Goal: Answer question/provide support: Share knowledge or assist other users

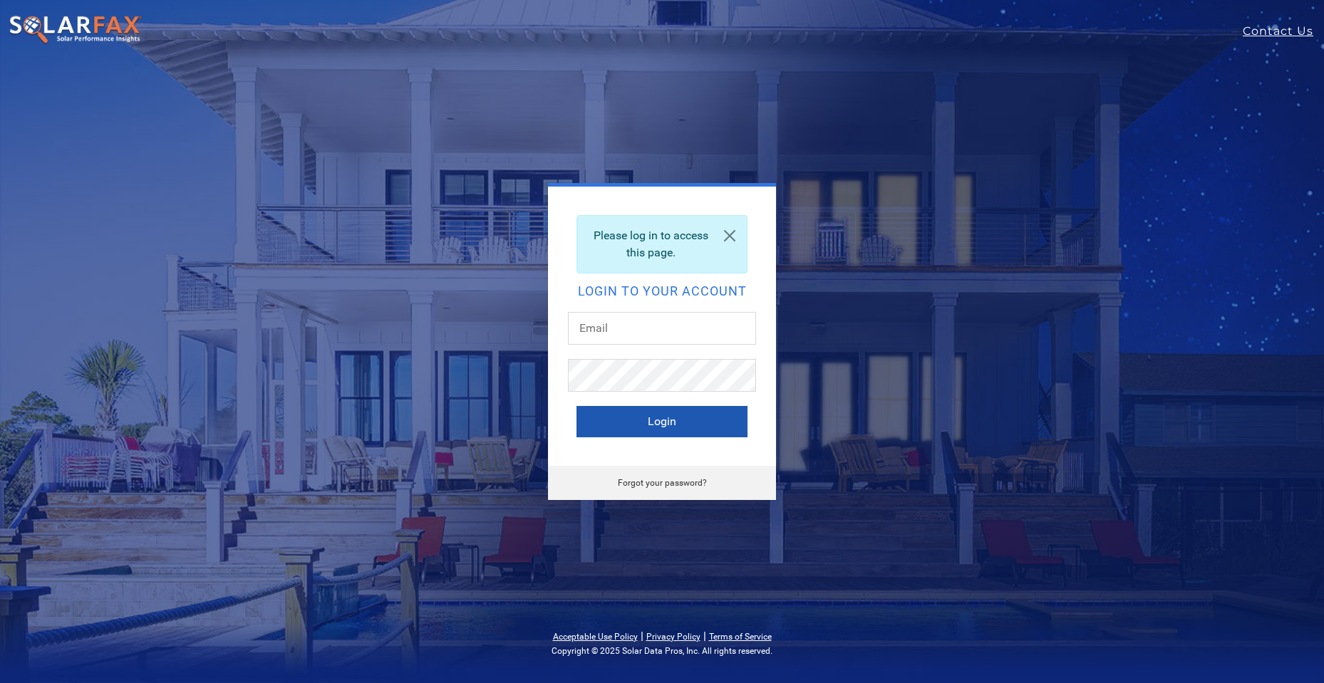
type input "[PERSON_NAME][EMAIL_ADDRESS][PERSON_NAME][DOMAIN_NAME]"
click at [675, 433] on button "Login" at bounding box center [661, 421] width 171 height 31
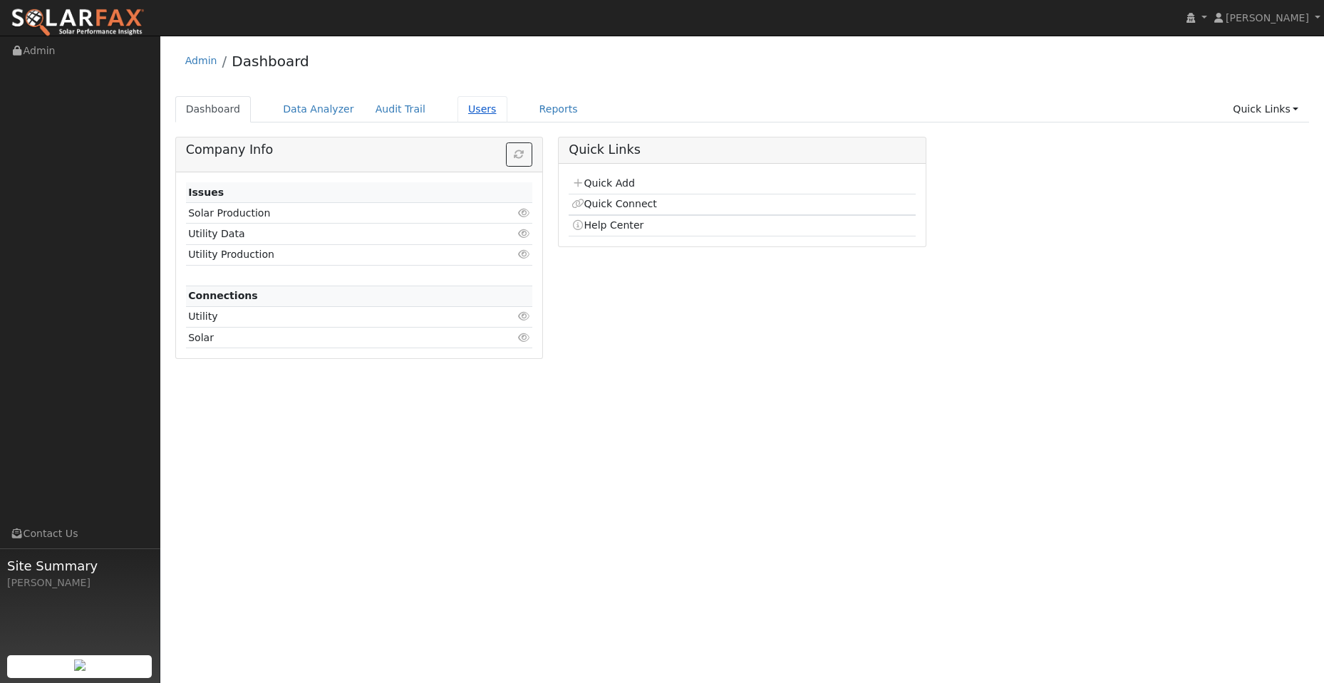
click at [457, 109] on link "Users" at bounding box center [482, 109] width 50 height 26
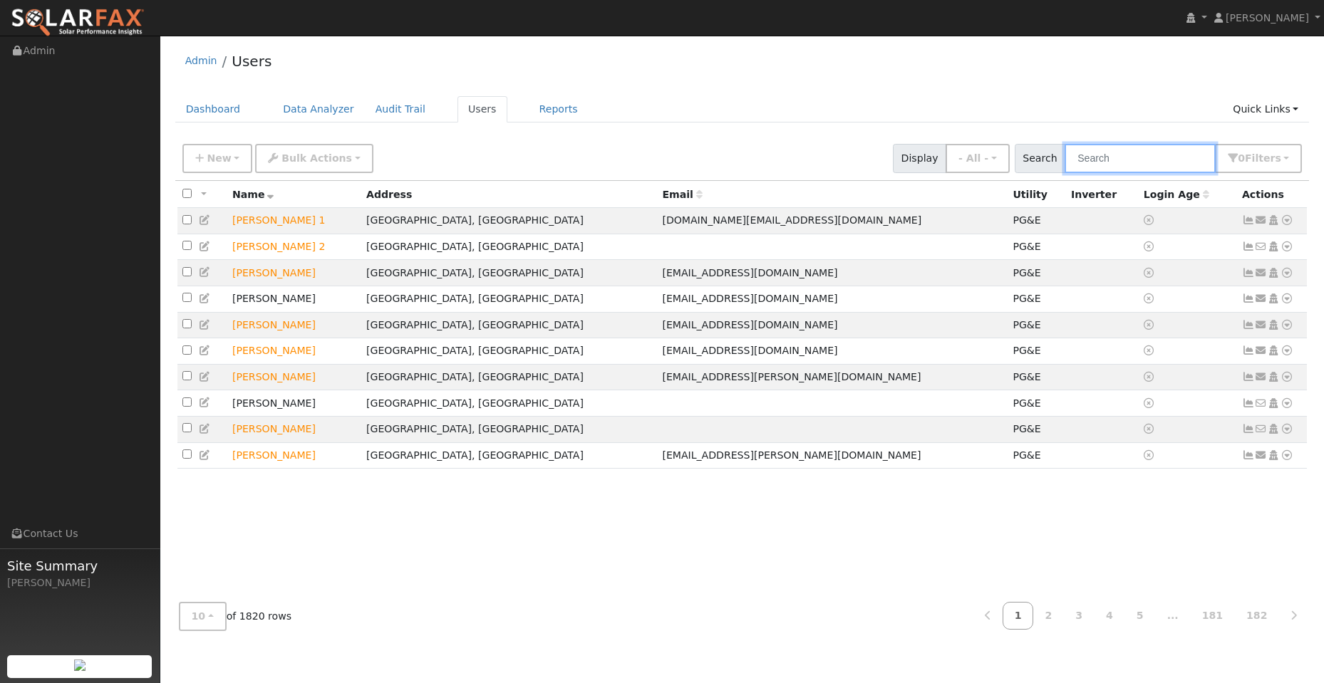
click at [1123, 160] on input "text" at bounding box center [1139, 158] width 151 height 29
paste input "[PERSON_NAME]"
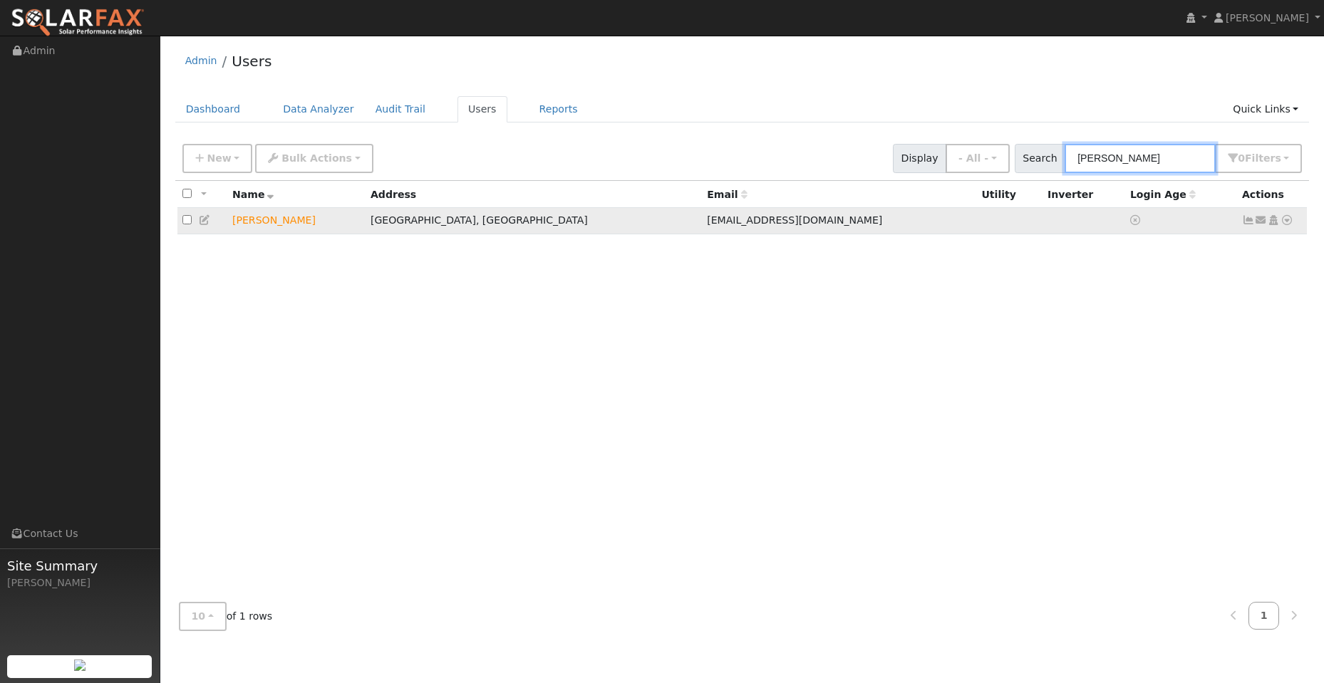
type input "[PERSON_NAME]"
click at [1287, 222] on icon at bounding box center [1286, 220] width 13 height 10
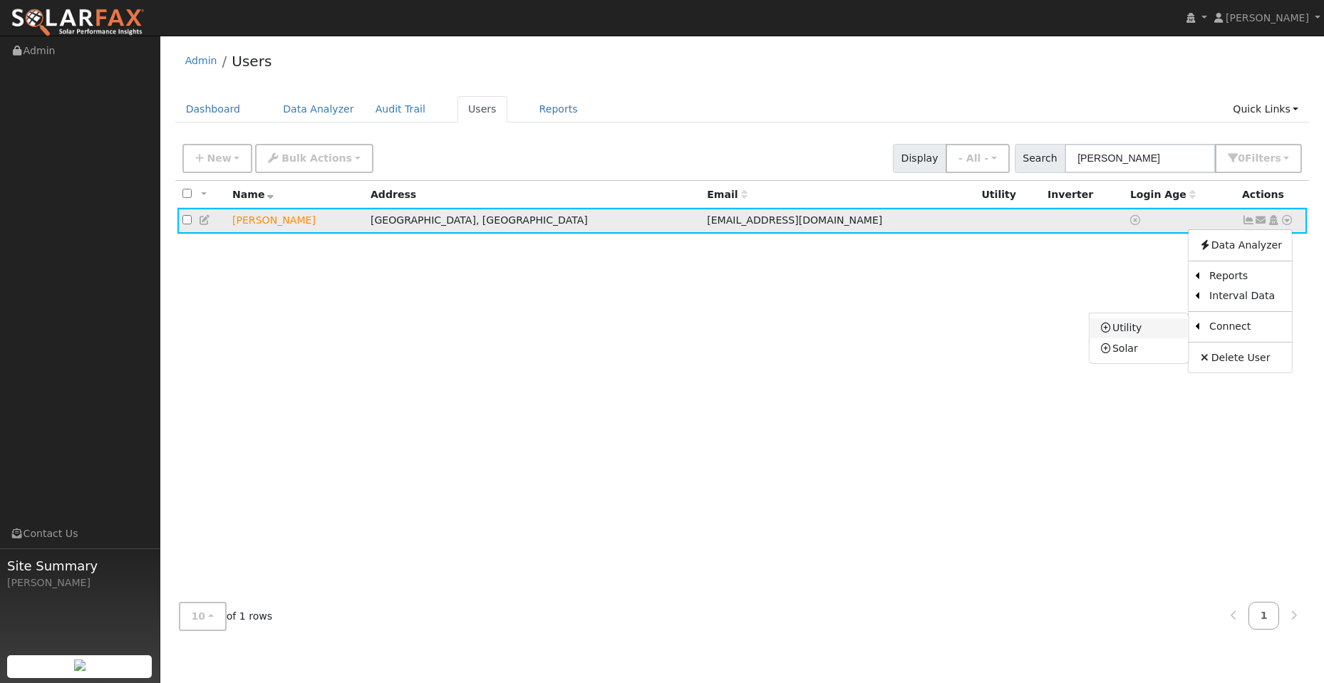
click at [1169, 331] on link "Utility" at bounding box center [1138, 328] width 99 height 20
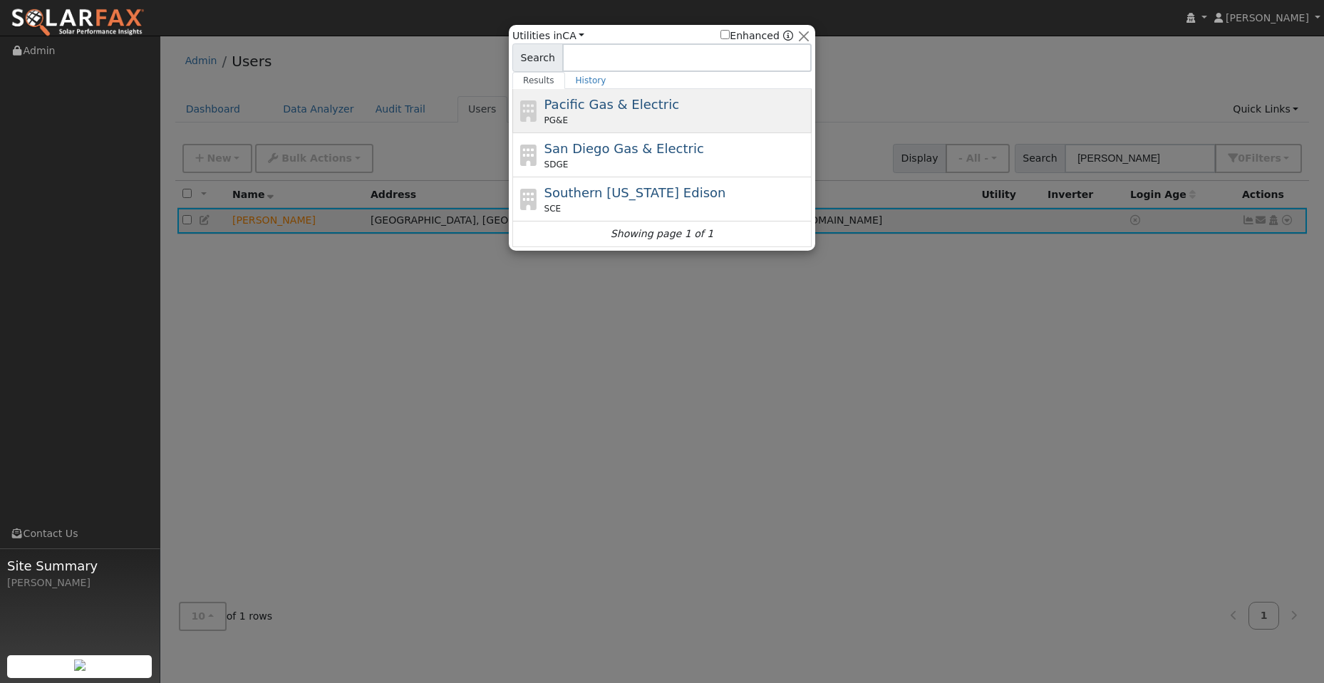
click at [638, 102] on span "Pacific Gas & Electric" at bounding box center [611, 104] width 135 height 15
